Goal: Transaction & Acquisition: Purchase product/service

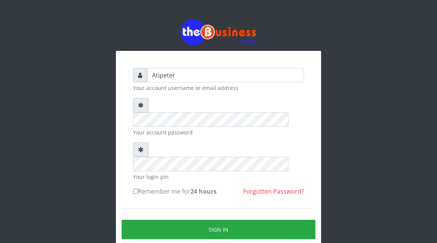
type input "Atipeter"
click at [135, 189] on input "Remember me for 24 hours" at bounding box center [135, 191] width 5 height 5
checkbox input "true"
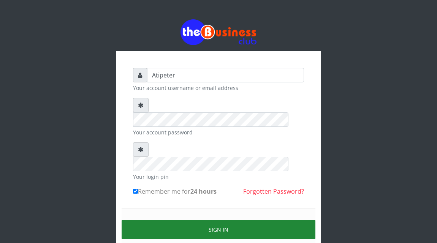
click at [166, 220] on button "Sign in" at bounding box center [219, 229] width 194 height 19
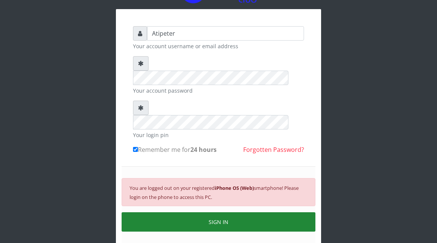
scroll to position [46, 0]
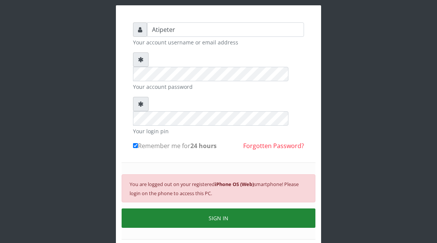
click at [205, 209] on button "SIGN IN" at bounding box center [219, 218] width 194 height 19
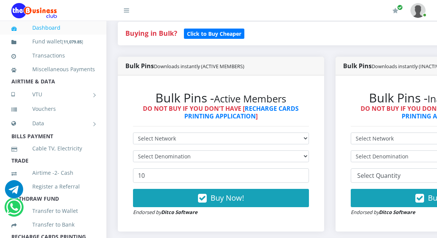
scroll to position [183, 0]
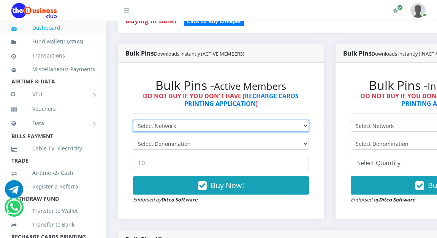
click at [159, 124] on select "Select Network MTN Globacom 9Mobile Airtel" at bounding box center [221, 126] width 176 height 12
select select "MTN"
click at [133, 121] on select "Select Network MTN Globacom 9Mobile Airtel" at bounding box center [221, 126] width 176 height 12
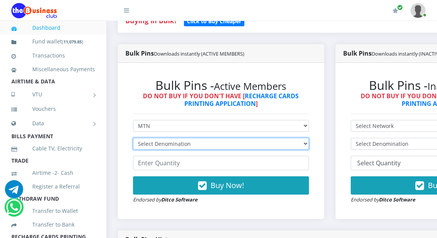
click at [160, 145] on select "Select Denomination MTN NGN100 - ₦96.94 MTN NGN200 - ₦193.88 MTN NGN400 - ₦387.…" at bounding box center [221, 144] width 176 height 12
select select "484.7-500"
click at [133, 139] on select "Select Denomination MTN NGN100 - ₦96.94 MTN NGN200 - ₦193.88 MTN NGN400 - ₦387.…" at bounding box center [221, 144] width 176 height 12
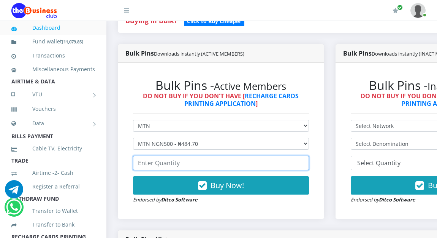
click at [164, 168] on input "number" at bounding box center [221, 163] width 176 height 14
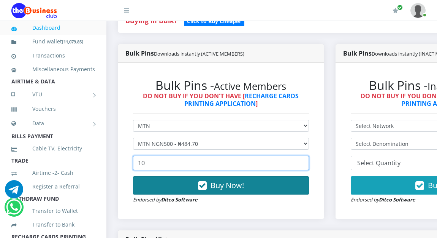
type input "10"
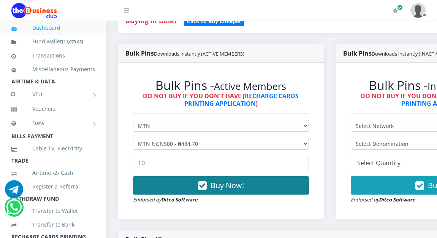
click at [177, 187] on button "Buy Now!" at bounding box center [221, 185] width 176 height 18
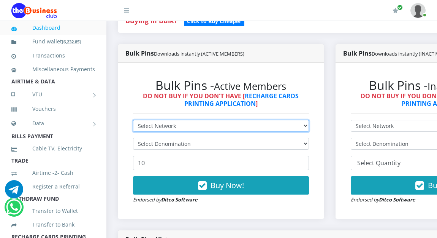
click at [152, 126] on select "Select Network MTN Globacom 9Mobile Airtel" at bounding box center [221, 126] width 176 height 12
select select "Airtel"
click at [133, 121] on select "Select Network MTN Globacom 9Mobile Airtel" at bounding box center [221, 126] width 176 height 12
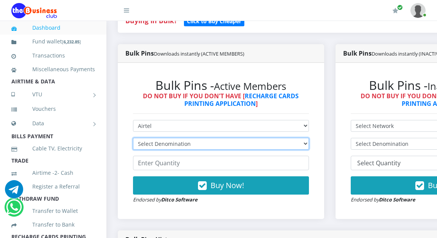
click at [160, 144] on select "Select Denomination Airtel NGN100 - ₦96.36 Airtel NGN200 - ₦192.72 Airtel NGN50…" at bounding box center [221, 144] width 176 height 12
select select "192.72-200"
click at [133, 139] on select "Select Denomination Airtel NGN100 - ₦96.36 Airtel NGN200 - ₦192.72 Airtel NGN50…" at bounding box center [221, 144] width 176 height 12
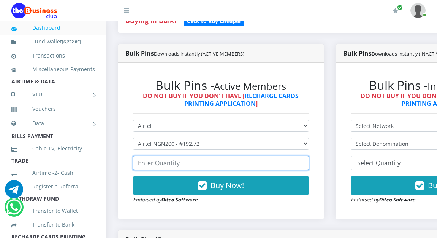
click at [160, 167] on input "number" at bounding box center [221, 163] width 176 height 14
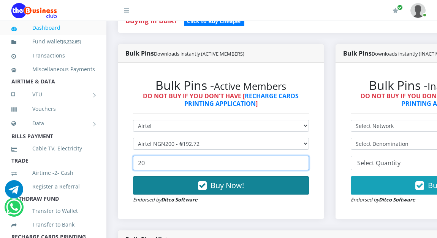
type input "20"
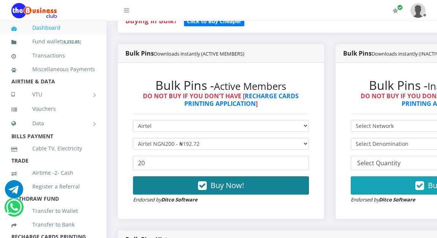
click at [186, 187] on button "Buy Now!" at bounding box center [221, 185] width 176 height 18
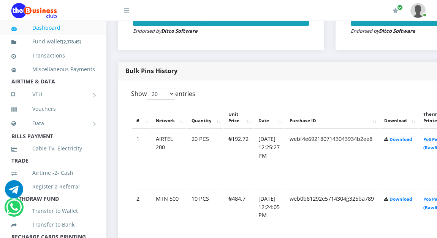
scroll to position [365, 0]
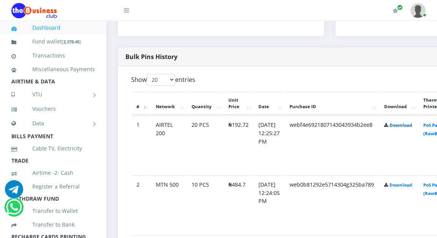
click at [412, 125] on link "Download" at bounding box center [401, 125] width 22 height 6
click at [405, 184] on link "Download" at bounding box center [401, 185] width 22 height 6
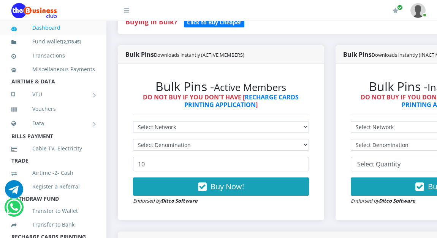
scroll to position [183, 0]
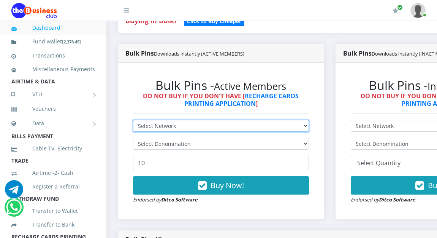
click at [219, 123] on select "Select Network MTN Globacom 9Mobile Airtel" at bounding box center [221, 126] width 176 height 12
select select "Glo"
click at [133, 121] on select "Select Network MTN Globacom 9Mobile Airtel" at bounding box center [221, 126] width 176 height 12
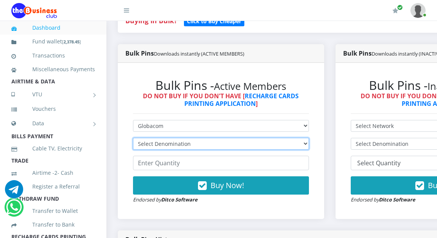
click at [210, 141] on select "Select Denomination Glo NGN100 - ₦96.45 Glo NGN200 - ₦192.90 Glo NGN500 - ₦482.…" at bounding box center [221, 144] width 176 height 12
select select "192.9-200"
click at [133, 139] on select "Select Denomination Glo NGN100 - ₦96.45 Glo NGN200 - ₦192.90 Glo NGN500 - ₦482.…" at bounding box center [221, 144] width 176 height 12
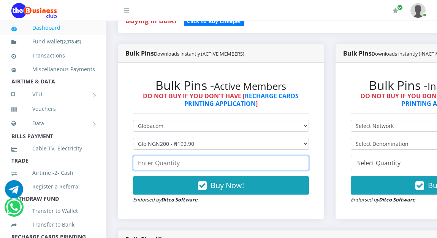
click at [202, 166] on input "number" at bounding box center [221, 163] width 176 height 14
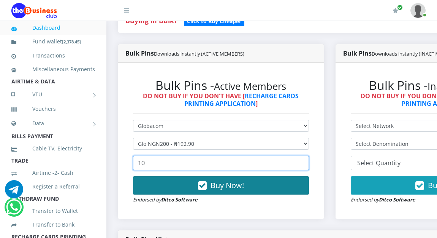
type input "10"
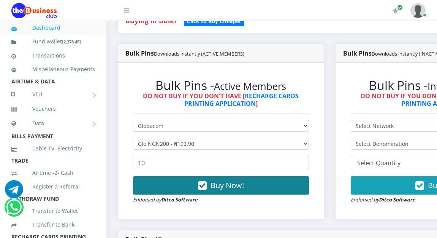
click at [184, 187] on button "Buy Now!" at bounding box center [221, 185] width 176 height 18
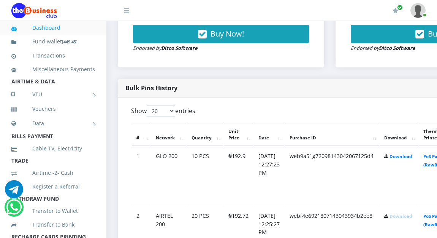
scroll to position [335, 0]
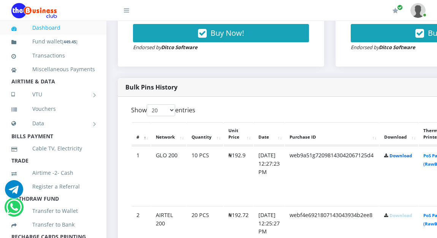
click at [412, 157] on link "Download" at bounding box center [401, 155] width 22 height 6
